Goal: Check status

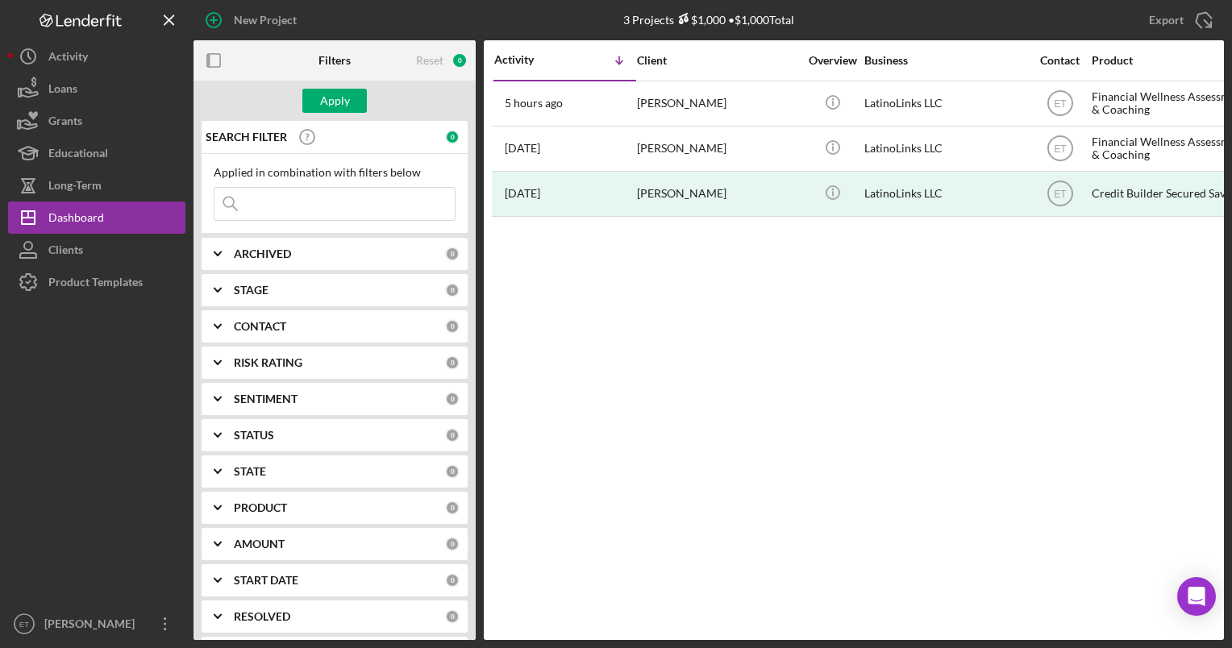
click at [276, 202] on input at bounding box center [334, 204] width 240 height 32
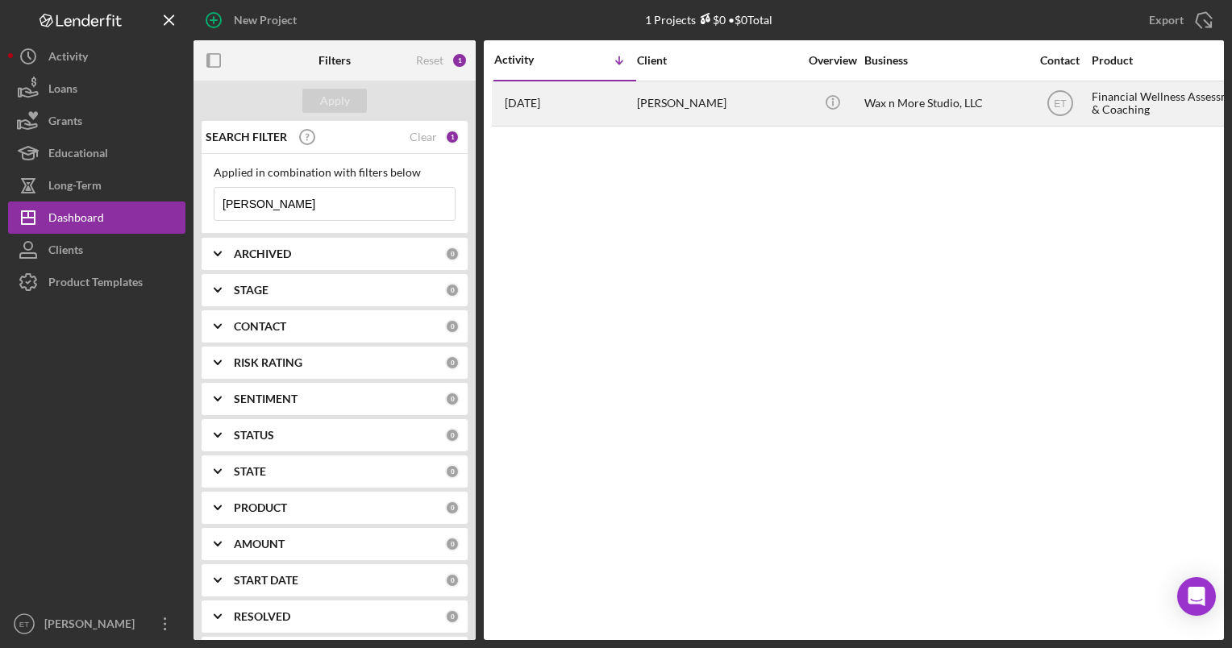
type input "[PERSON_NAME]"
click at [680, 115] on div "[PERSON_NAME]" at bounding box center [717, 103] width 161 height 43
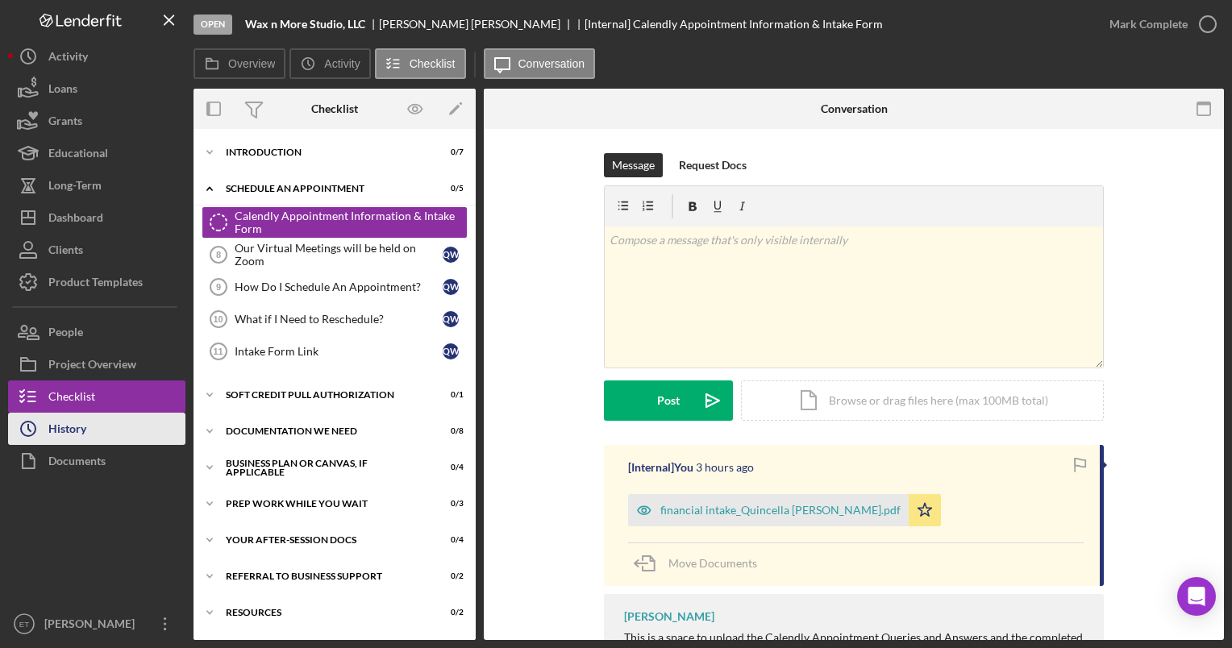
click at [113, 432] on button "Icon/History History" at bounding box center [96, 429] width 177 height 32
